Goal: Task Accomplishment & Management: Use online tool/utility

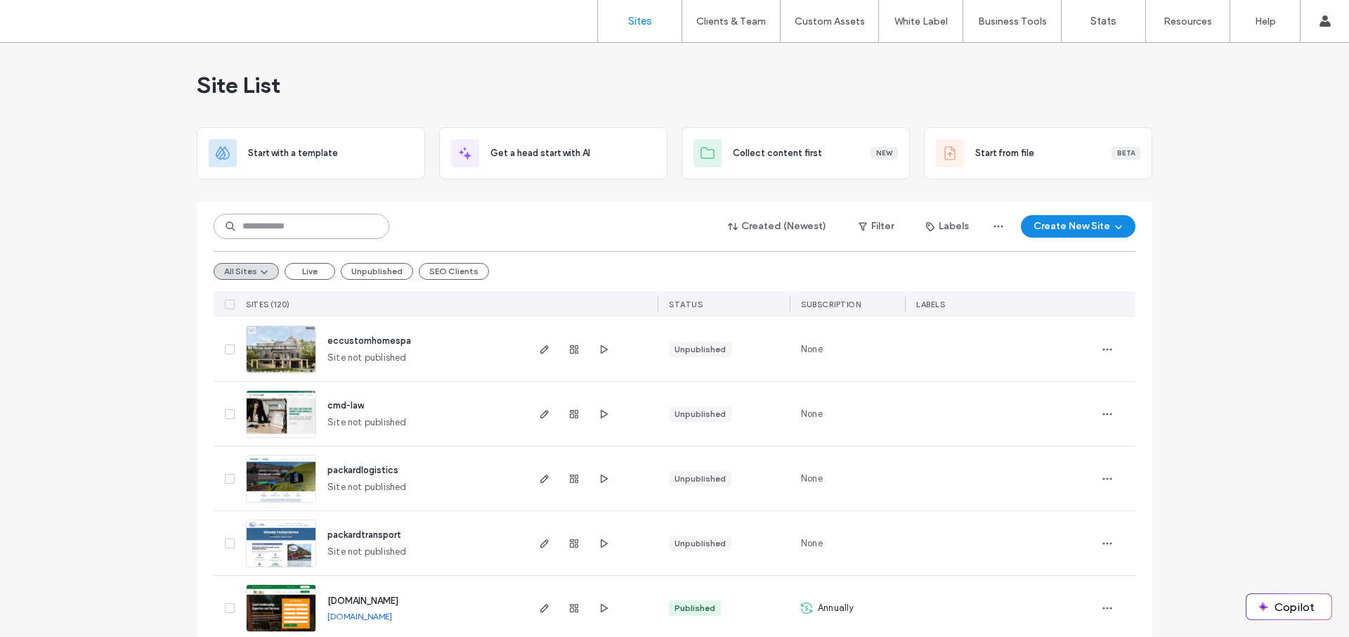
click at [338, 232] on input at bounding box center [302, 226] width 176 height 25
type input "***"
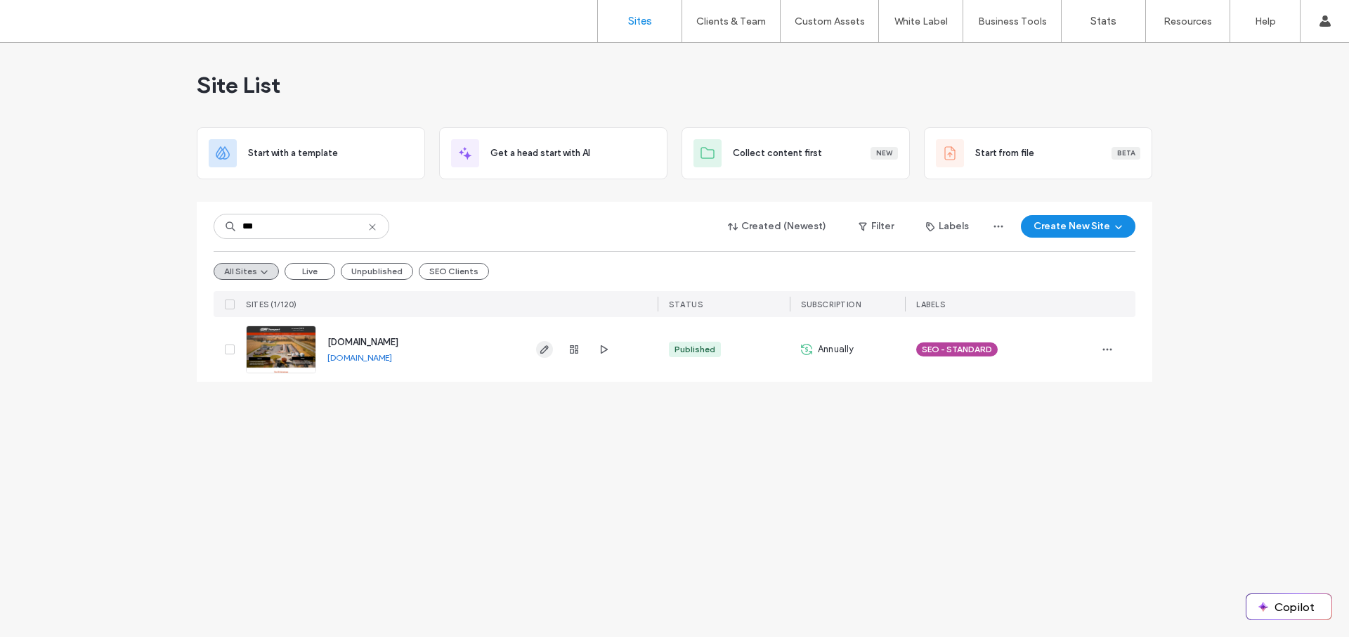
click at [546, 352] on icon "button" at bounding box center [544, 349] width 11 height 11
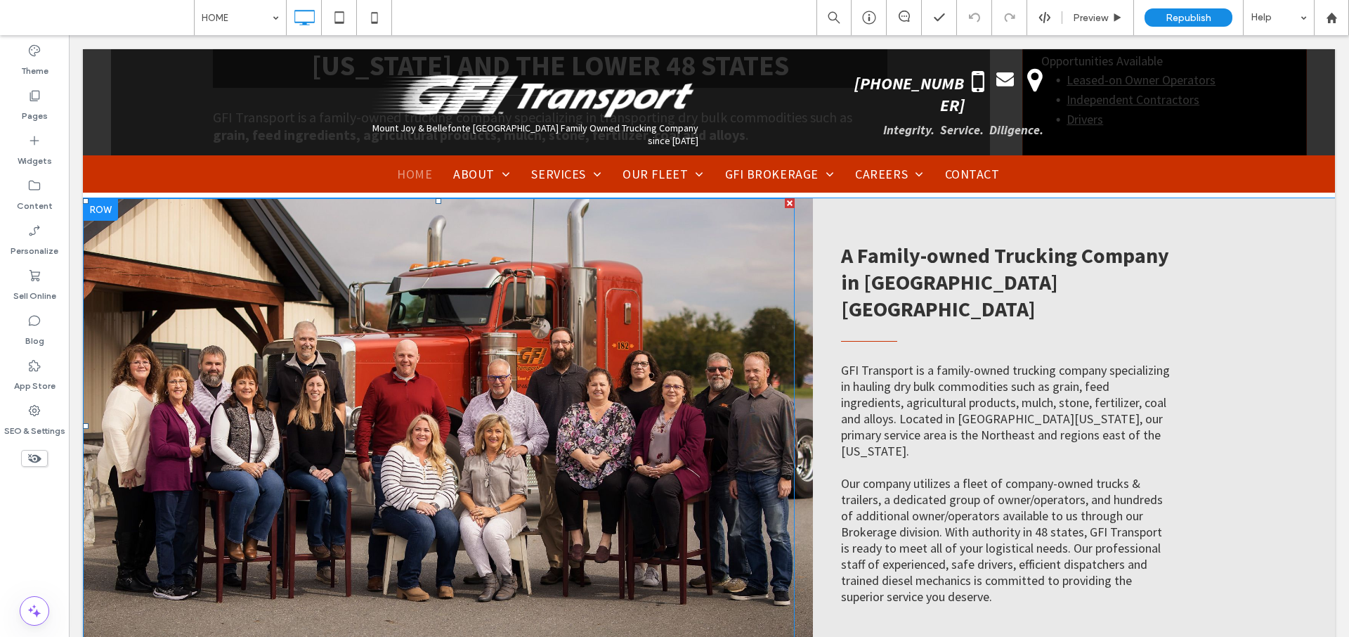
scroll to position [1092, 0]
click at [798, 370] on div "Click To Paste" at bounding box center [448, 424] width 730 height 455
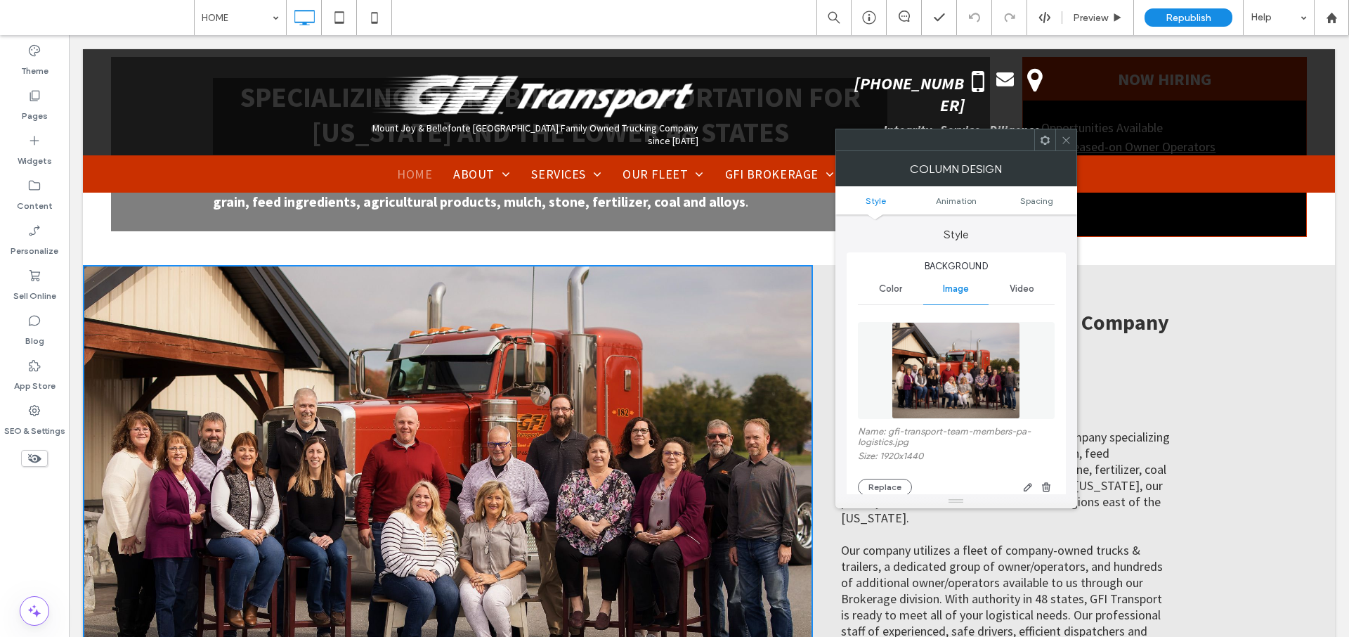
scroll to position [1027, 0]
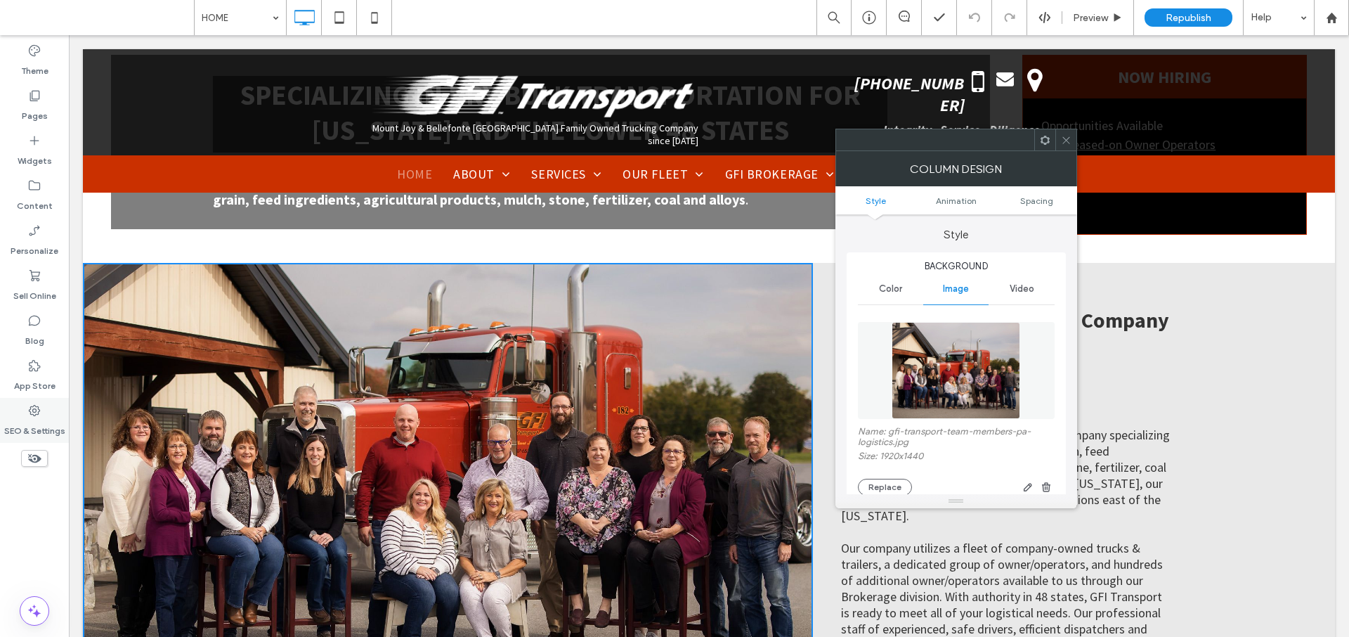
click at [58, 424] on label "SEO & Settings" at bounding box center [34, 427] width 61 height 20
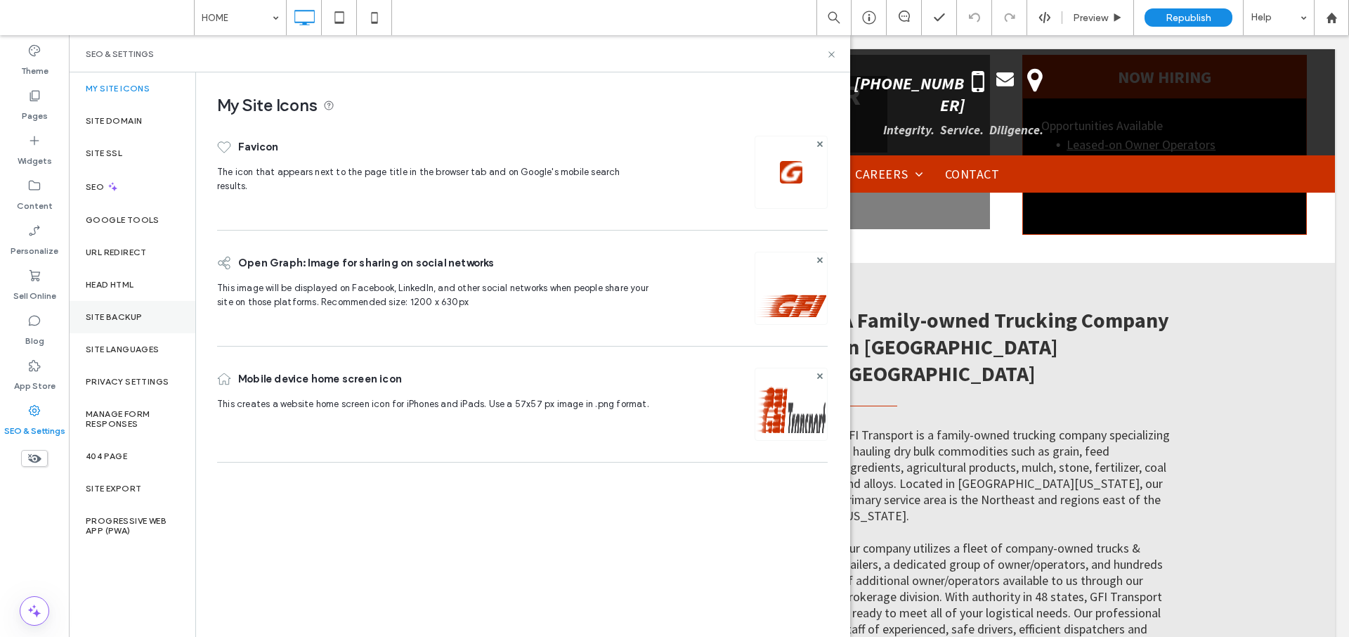
click at [147, 318] on div "Site Backup" at bounding box center [132, 317] width 127 height 32
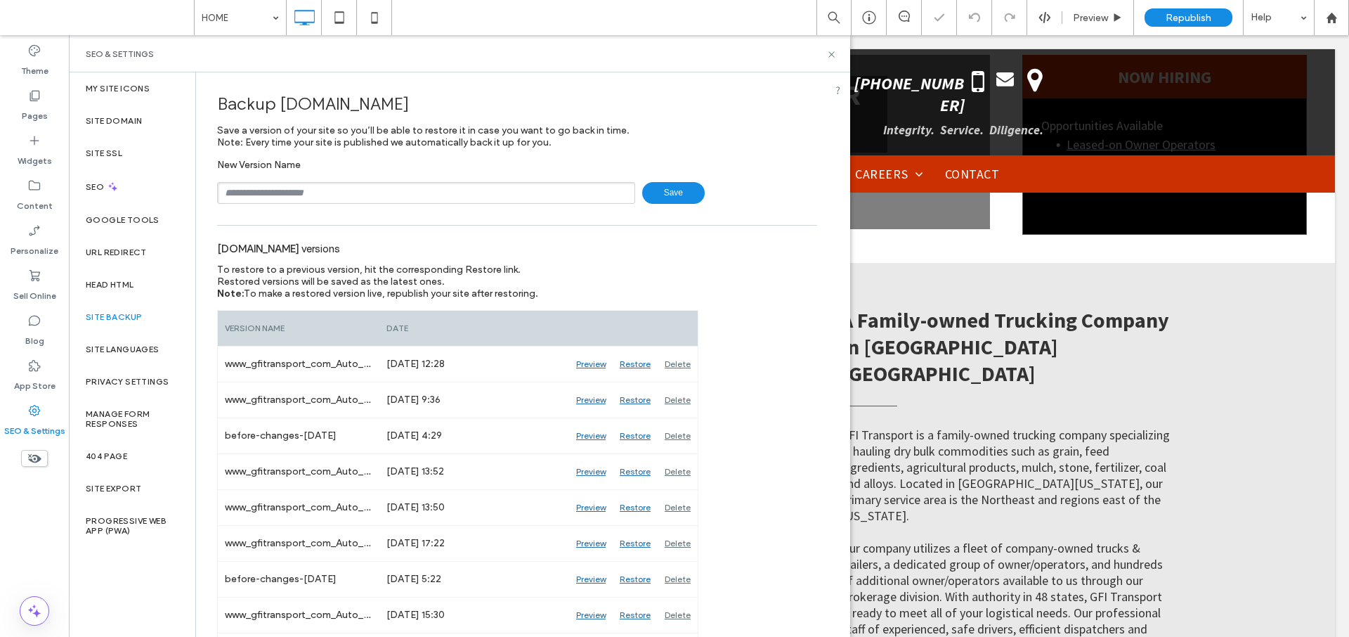
click at [274, 193] on input "text" at bounding box center [426, 193] width 418 height 22
type input "**********"
click at [656, 188] on span "Save" at bounding box center [673, 193] width 63 height 22
click at [834, 54] on icon at bounding box center [832, 54] width 11 height 11
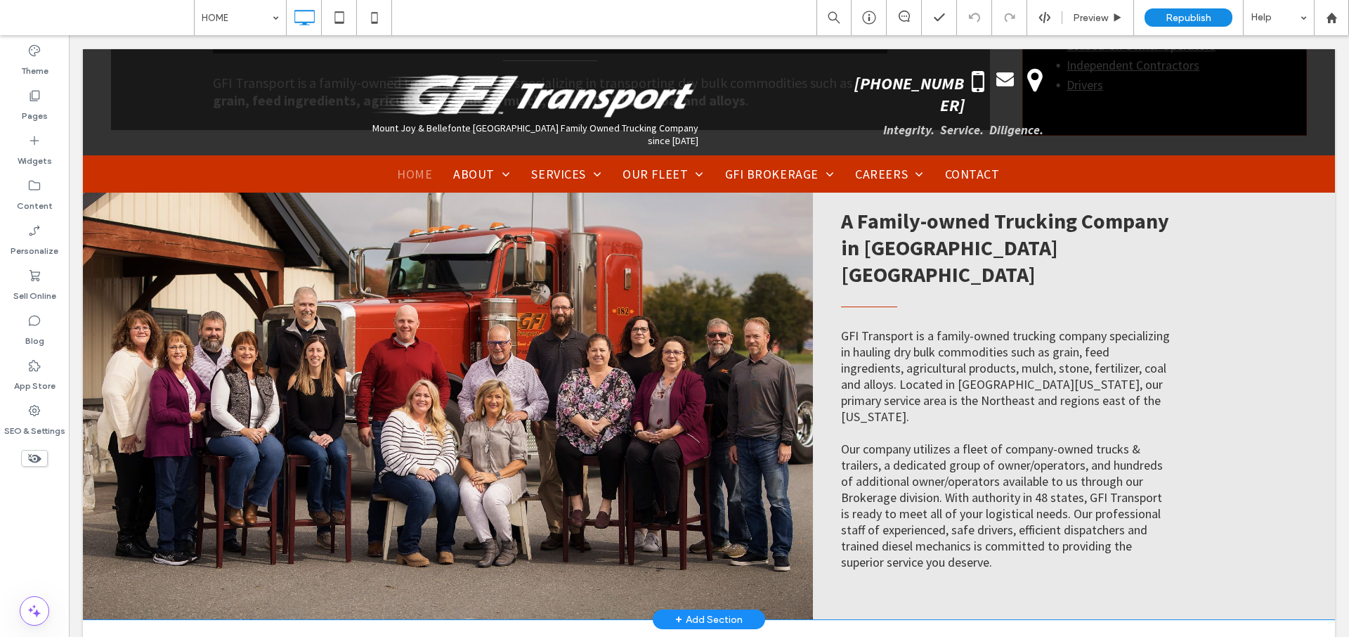
scroll to position [1111, 0]
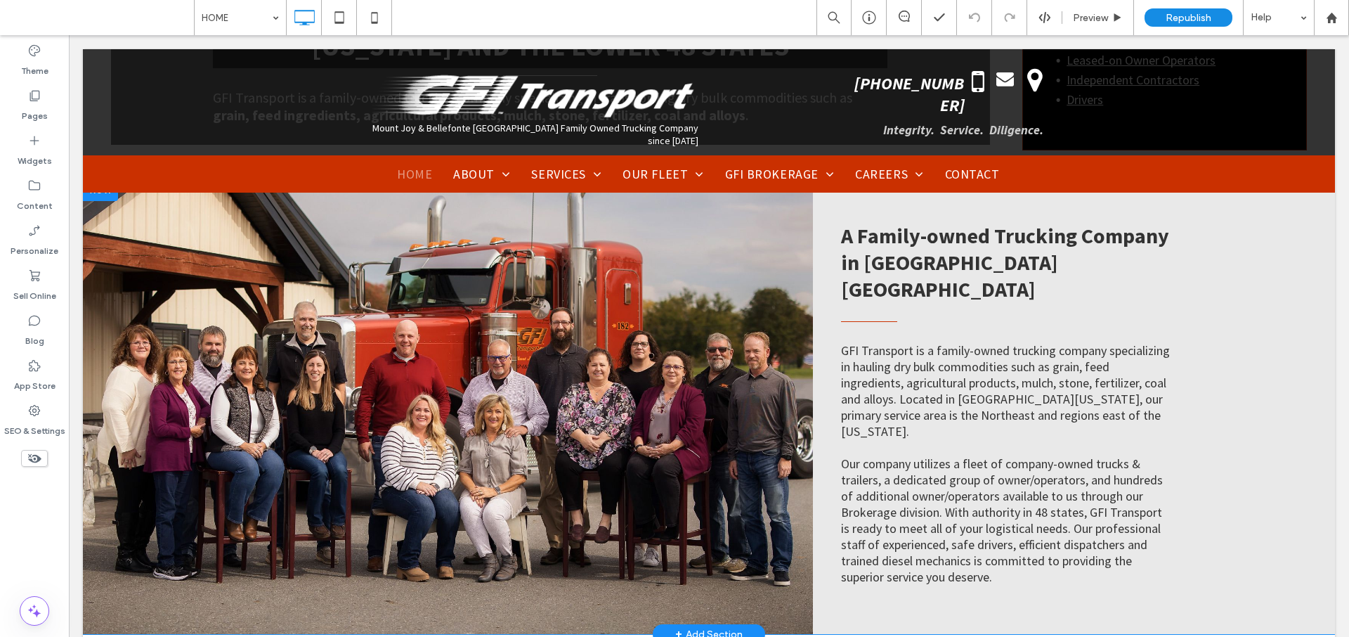
click at [798, 316] on div "Click To Paste" at bounding box center [448, 406] width 730 height 455
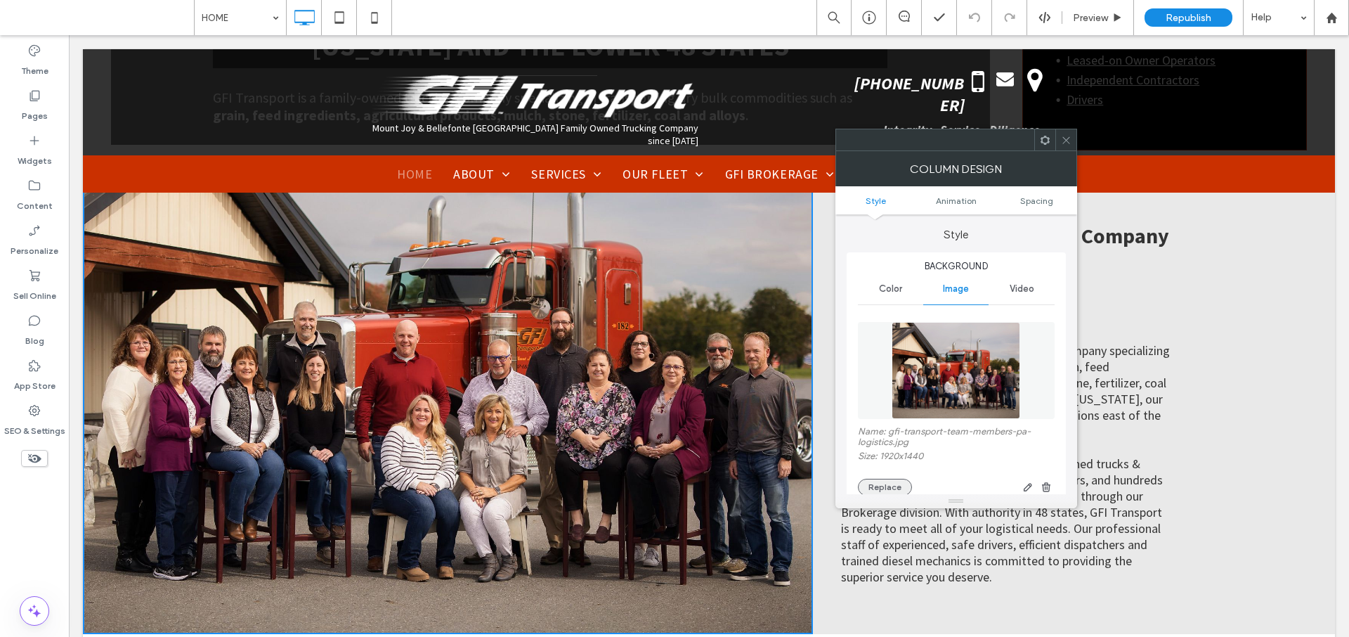
click at [900, 485] on button "Replace" at bounding box center [885, 487] width 54 height 17
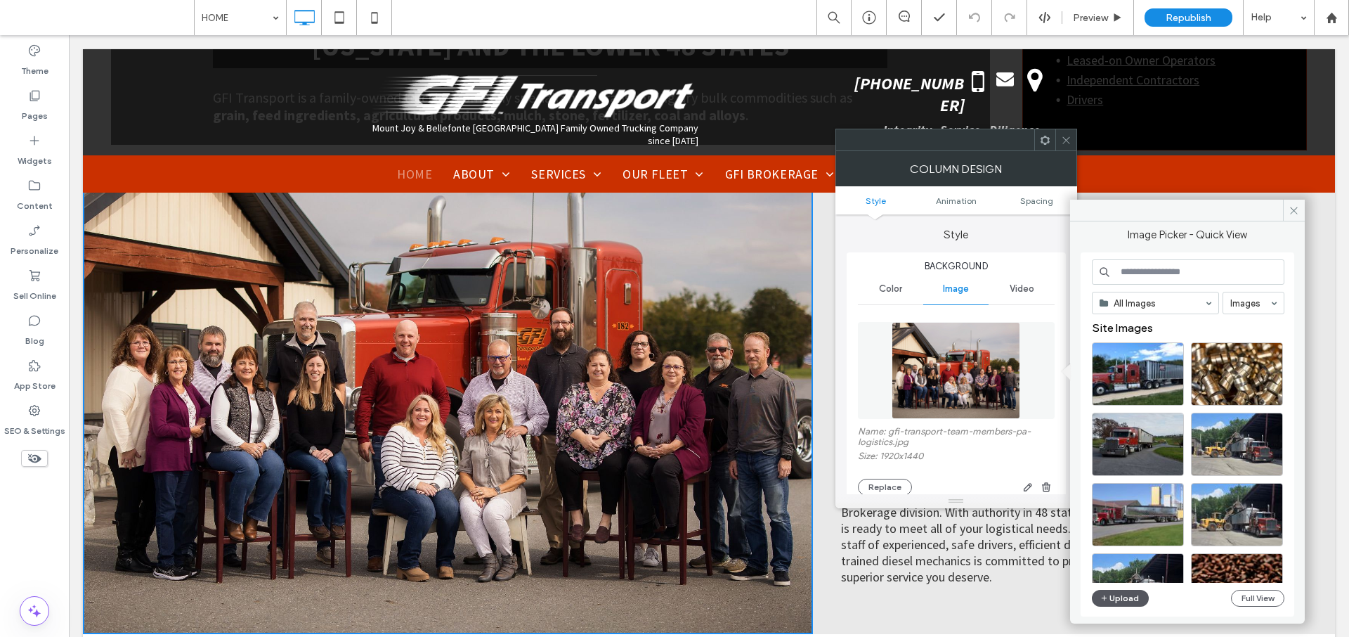
click at [1122, 593] on button "Upload" at bounding box center [1121, 598] width 58 height 17
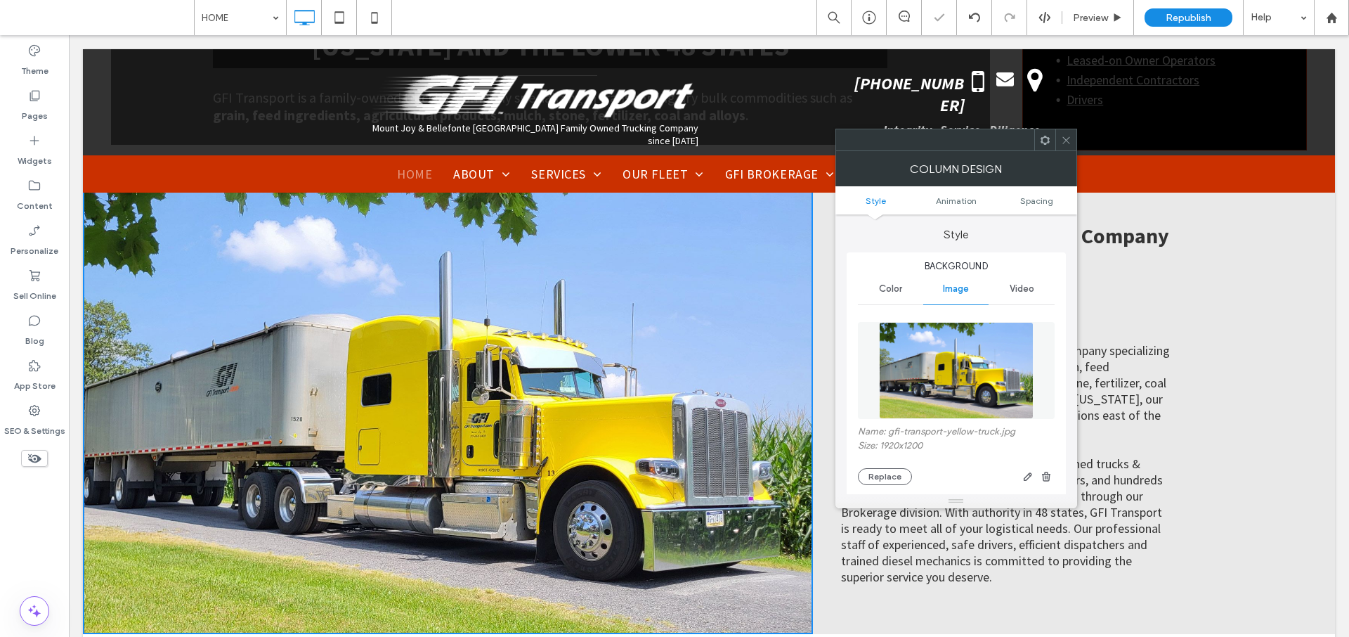
click at [1065, 141] on use at bounding box center [1066, 139] width 7 height 7
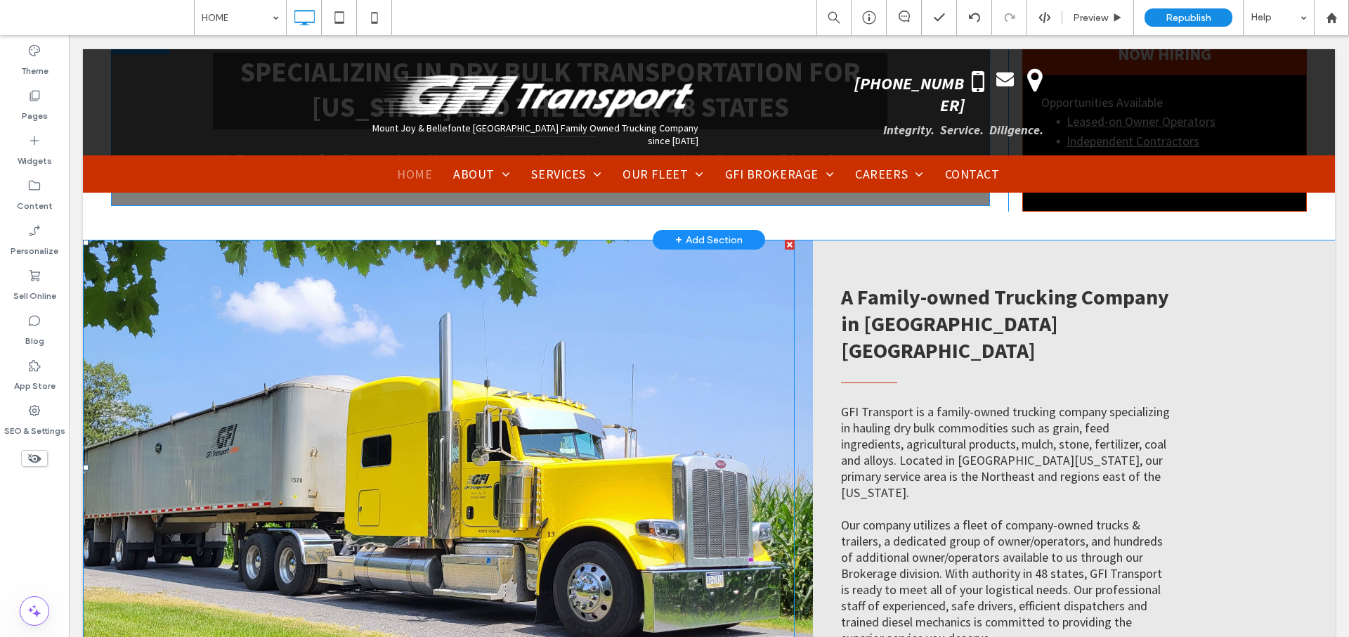
scroll to position [1085, 0]
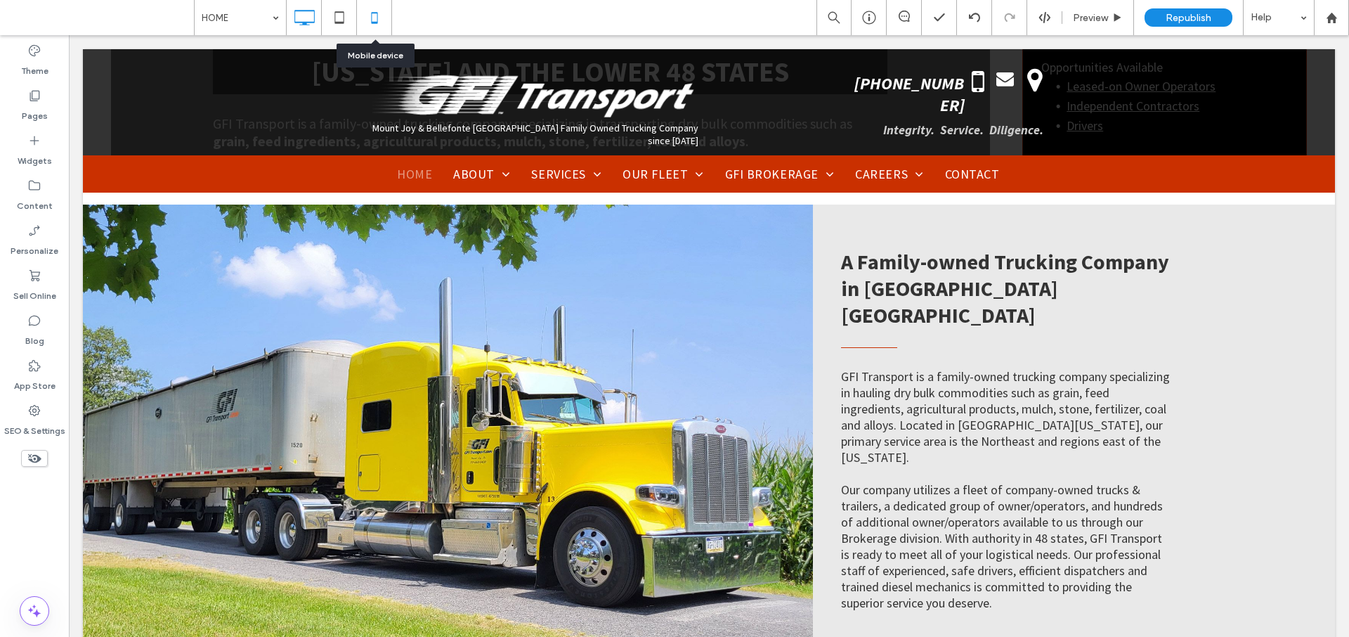
click at [377, 15] on icon at bounding box center [375, 18] width 28 height 28
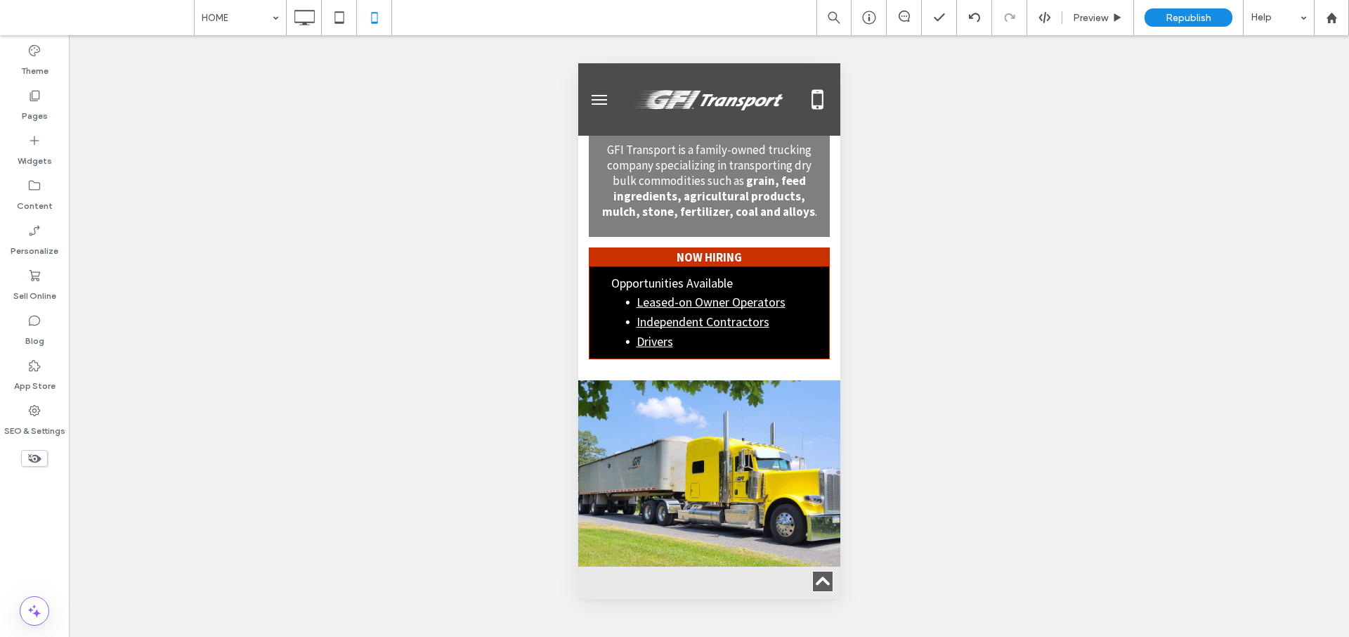
scroll to position [1539, 0]
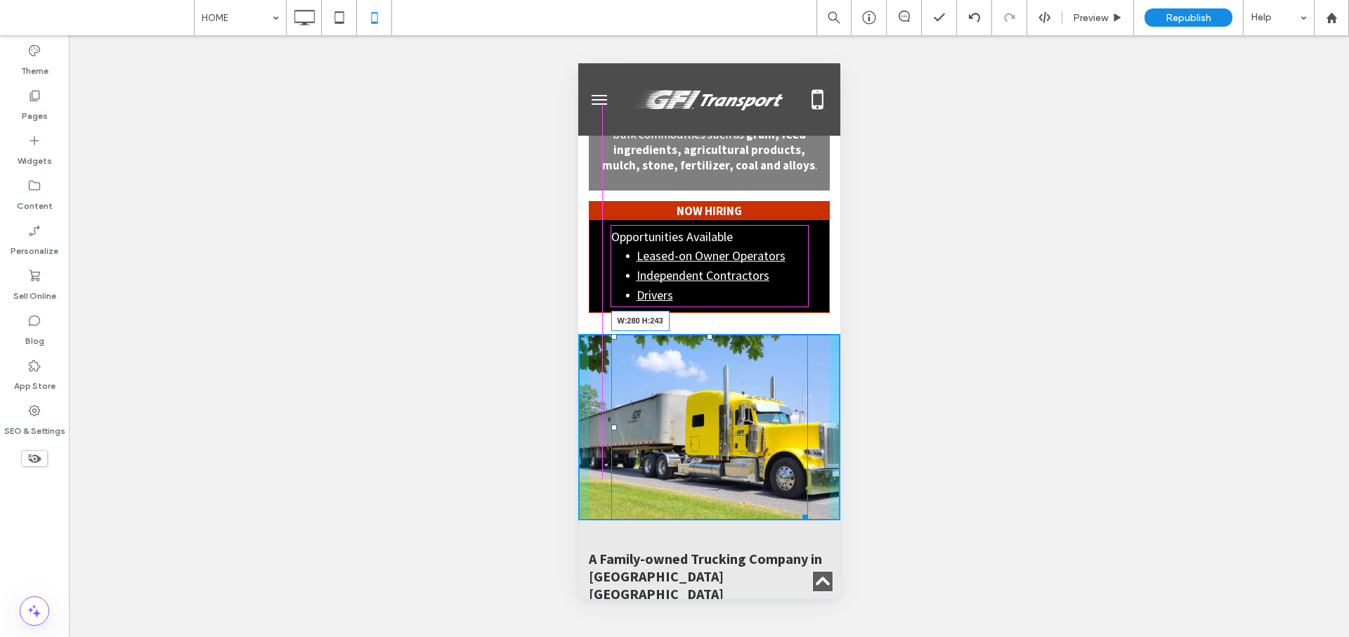
drag, startPoint x: 814, startPoint y: 486, endPoint x: 798, endPoint y: 470, distance: 21.9
click at [798, 510] on div at bounding box center [802, 515] width 11 height 11
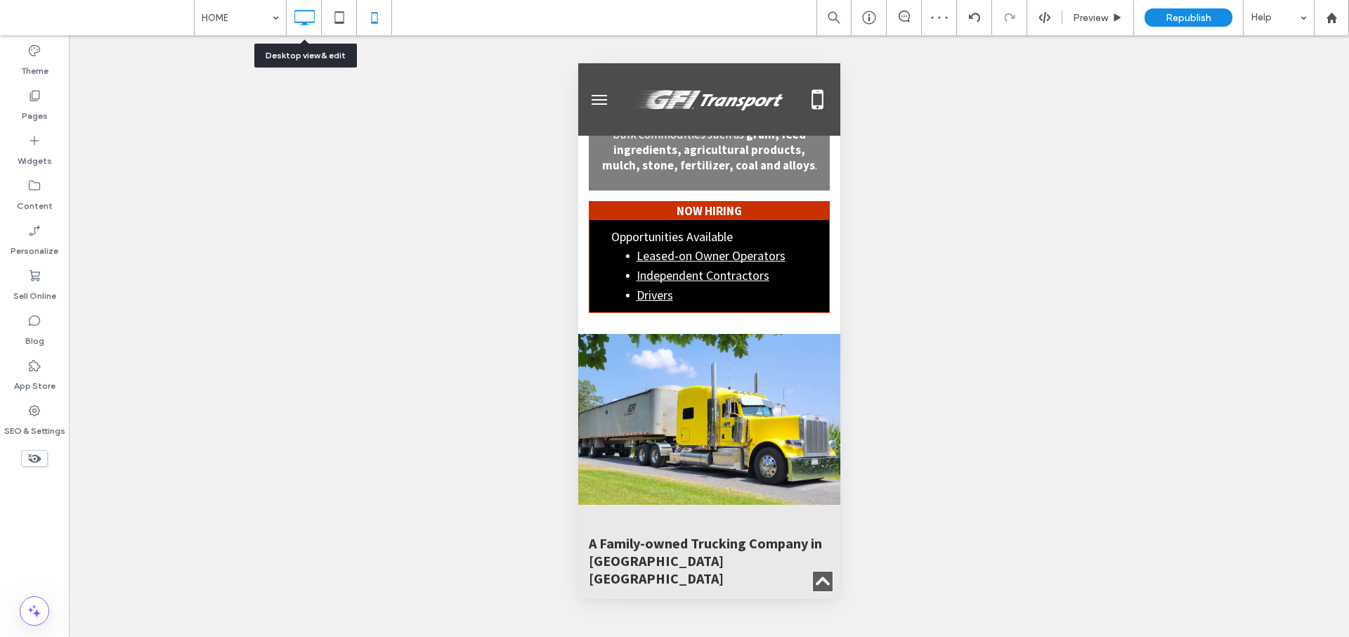
click at [295, 15] on icon at bounding box center [304, 18] width 28 height 28
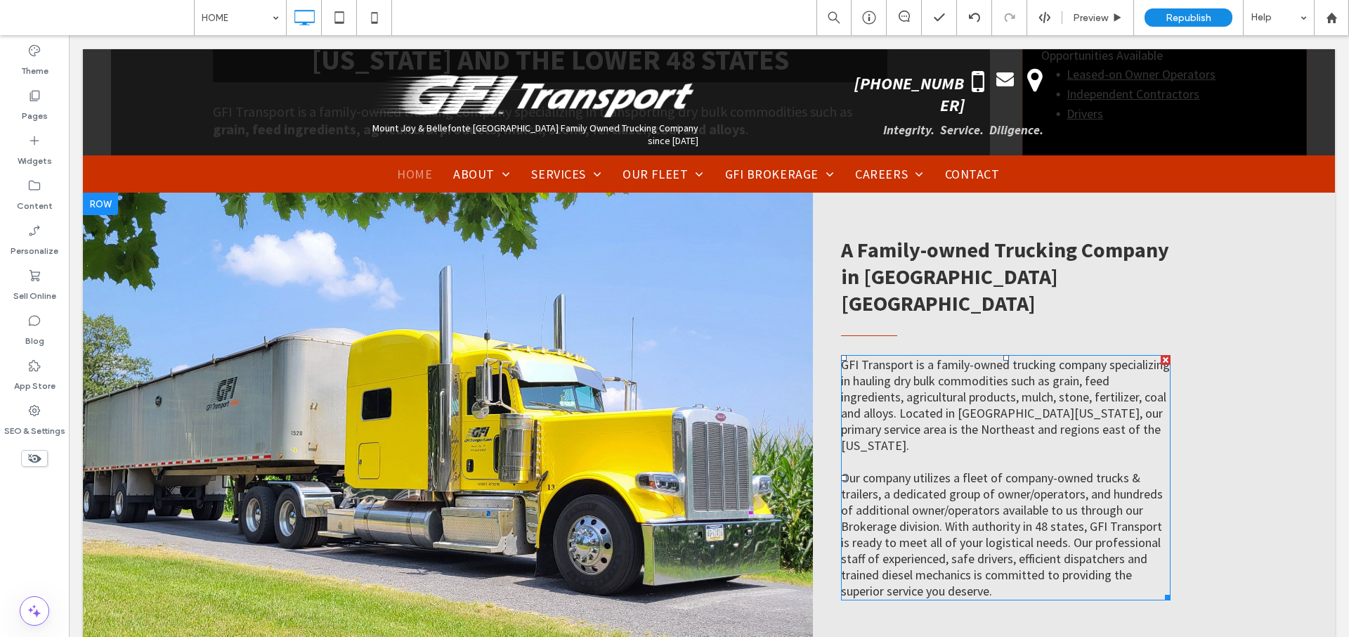
scroll to position [1153, 0]
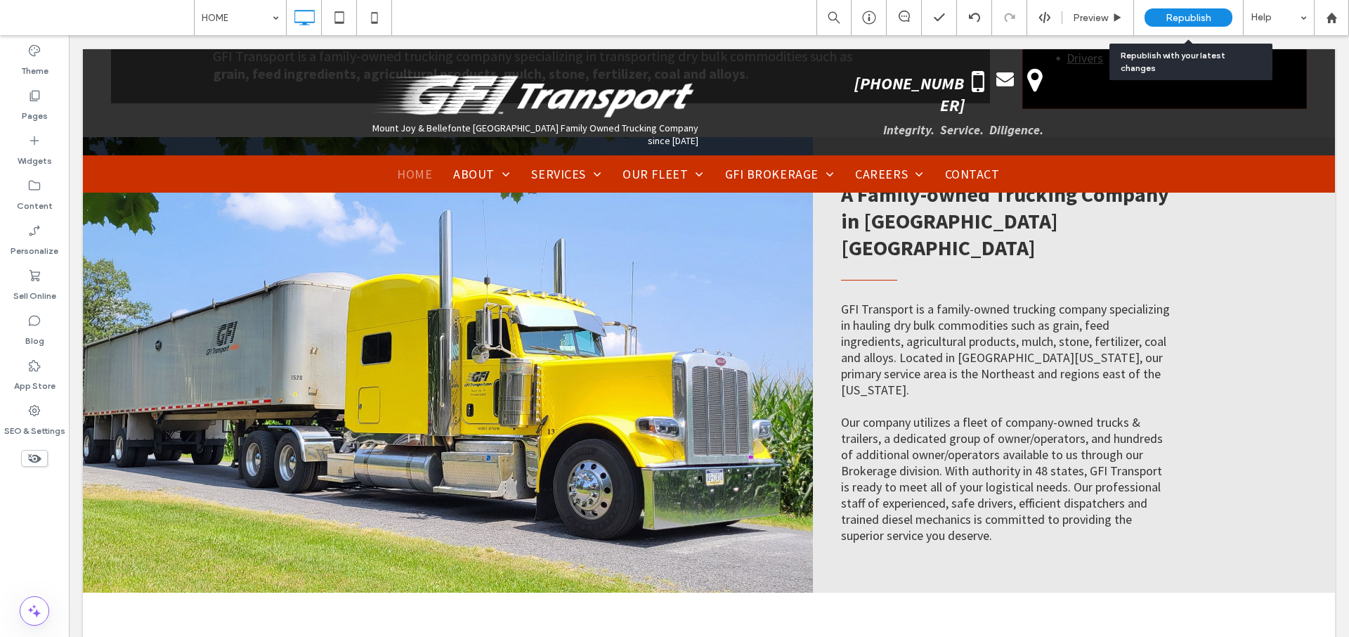
click at [1167, 13] on span "Republish" at bounding box center [1189, 18] width 46 height 12
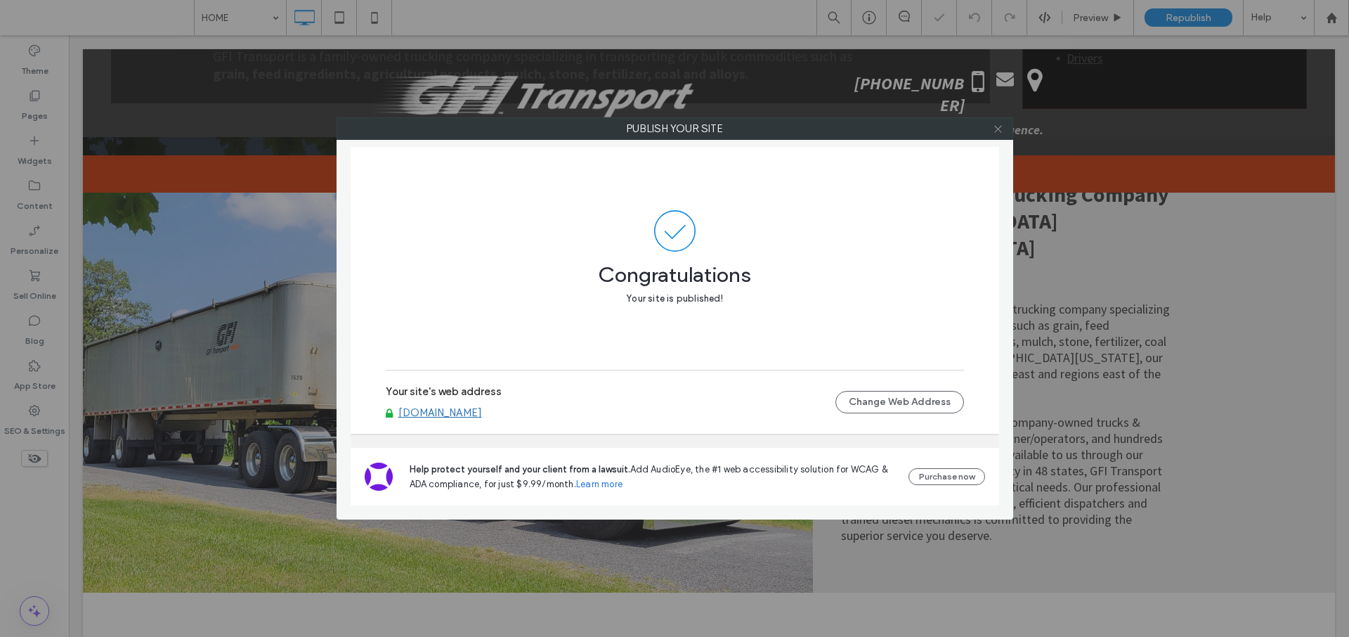
click at [1001, 130] on icon at bounding box center [998, 129] width 11 height 11
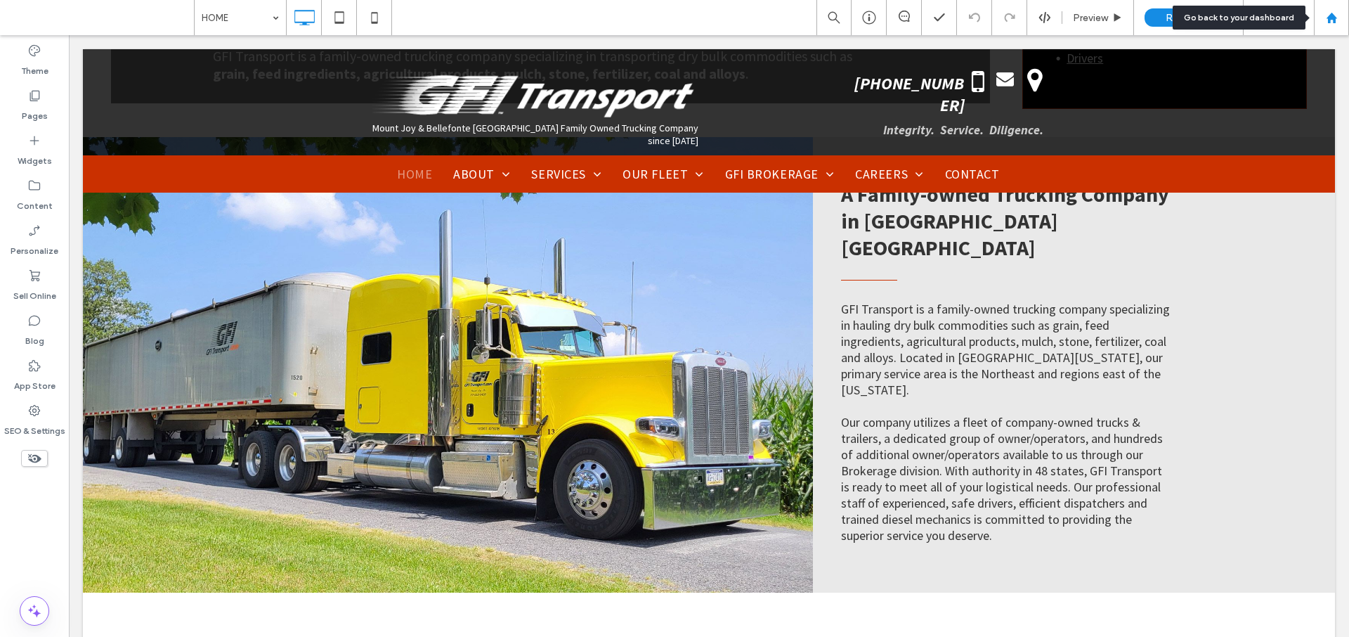
click at [1327, 19] on icon at bounding box center [1332, 18] width 12 height 12
